Goal: Task Accomplishment & Management: Manage account settings

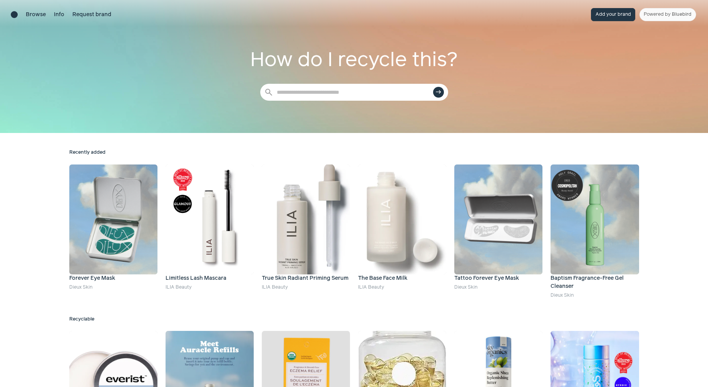
click at [627, 13] on button "Add your brand" at bounding box center [613, 14] width 44 height 13
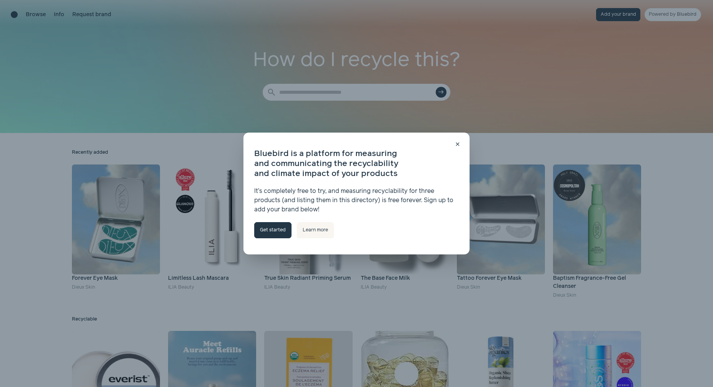
click at [275, 235] on link "Get started" at bounding box center [272, 230] width 37 height 16
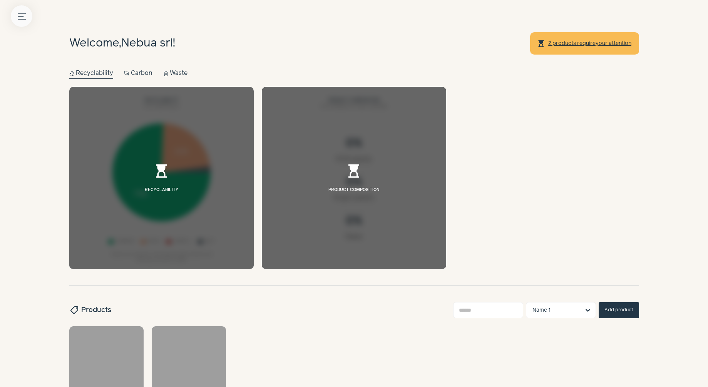
click at [28, 16] on button "Menu button" at bounding box center [22, 16] width 22 height 22
